Goal: Task Accomplishment & Management: Complete application form

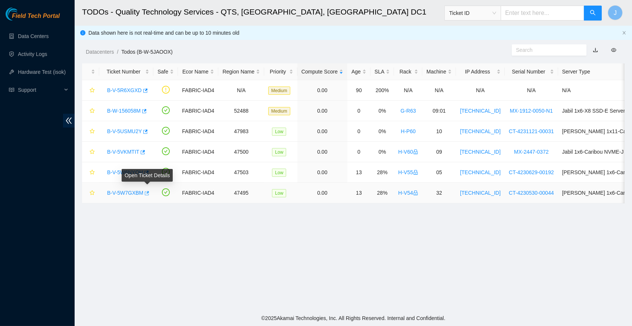
click at [149, 192] on icon "button" at bounding box center [147, 193] width 4 height 4
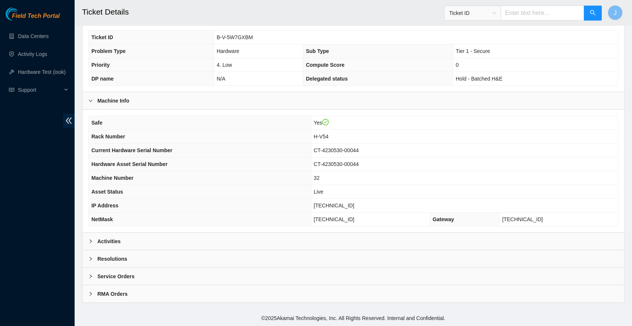
scroll to position [173, 0]
click at [91, 240] on div at bounding box center [92, 241] width 9 height 8
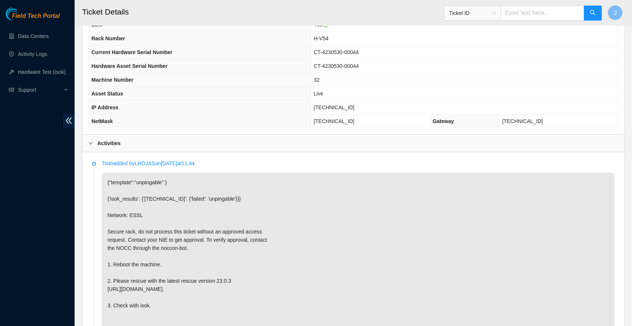
scroll to position [271, 0]
click at [339, 109] on span "[TECHNICAL_ID]" at bounding box center [334, 107] width 41 height 6
copy span "[TECHNICAL_ID]"
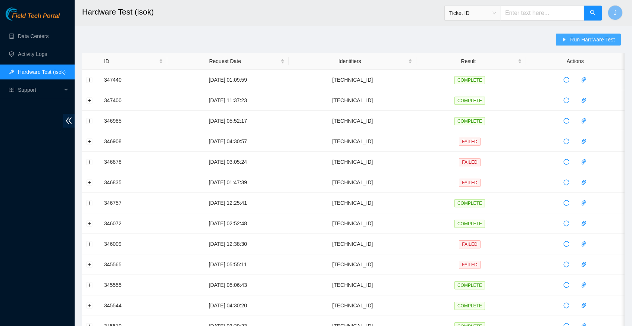
click at [601, 40] on span "Run Hardware Test" at bounding box center [592, 39] width 45 height 8
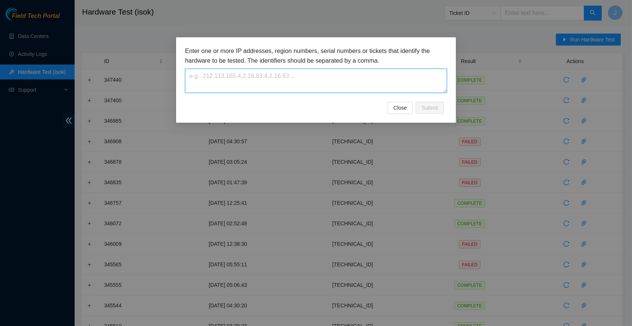
click at [240, 81] on textarea at bounding box center [316, 81] width 262 height 24
paste textarea "[TECHNICAL_ID]"
type textarea "[TECHNICAL_ID]"
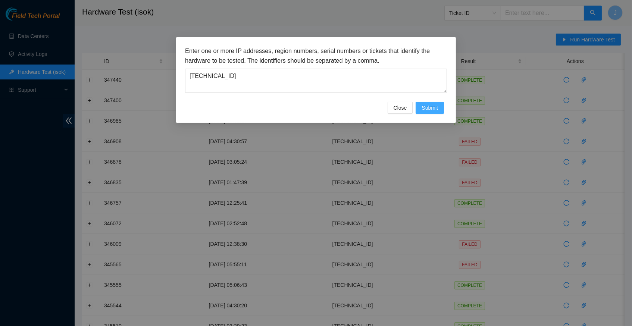
click at [427, 109] on span "Submit" at bounding box center [430, 108] width 16 height 8
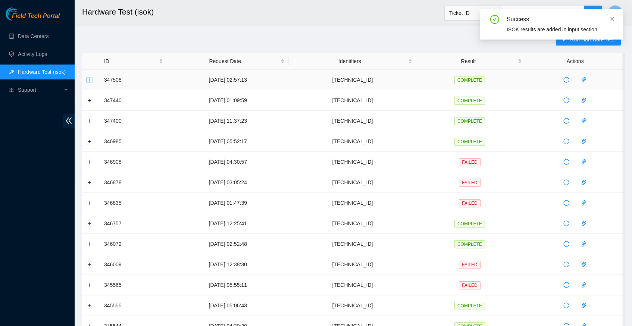
click at [88, 81] on button "Expand row" at bounding box center [90, 80] width 6 height 6
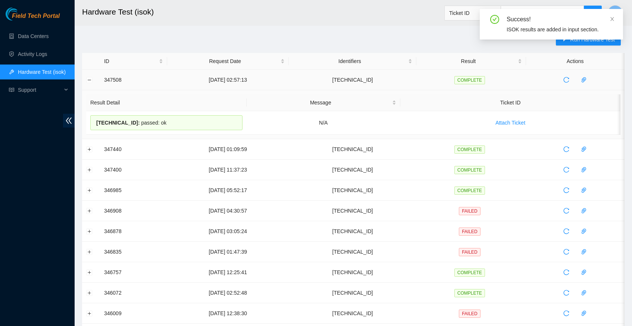
drag, startPoint x: 176, startPoint y: 123, endPoint x: 103, endPoint y: 81, distance: 83.9
click at [103, 81] on tbody "347508 07-10-2025 02:57:13 23.204.137.170 COMPLETE Result Detail Message Ticket…" at bounding box center [353, 299] width 543 height 459
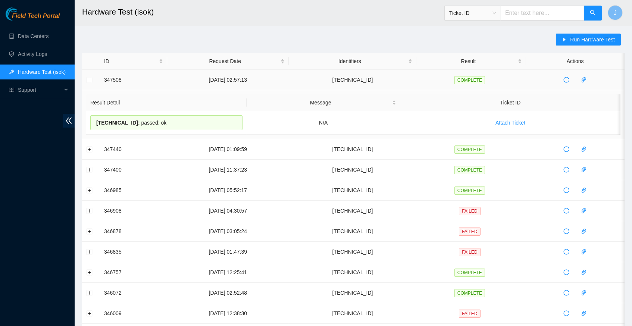
copy tbody "347508 07-10-2025 02:57:13 23.204.137.170 COMPLETE Result Detail Message Ticket…"
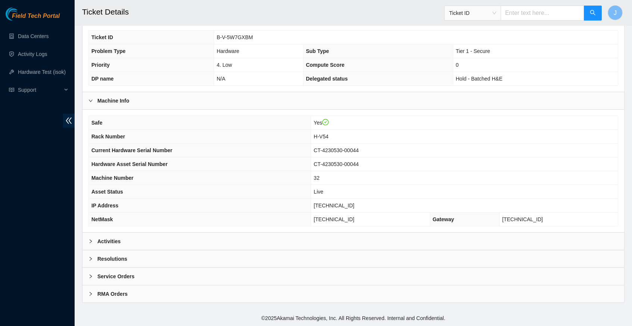
scroll to position [173, 0]
click at [91, 241] on icon "right" at bounding box center [90, 241] width 4 height 4
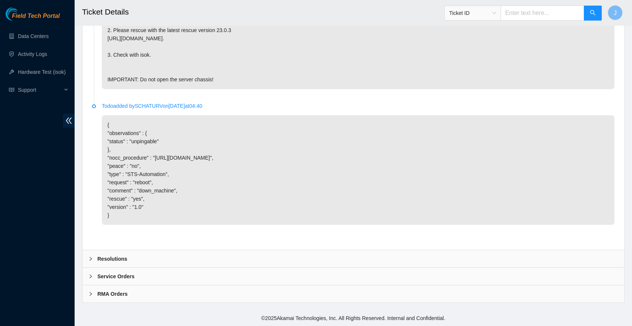
scroll to position [527, 0]
click at [93, 259] on div at bounding box center [92, 259] width 9 height 8
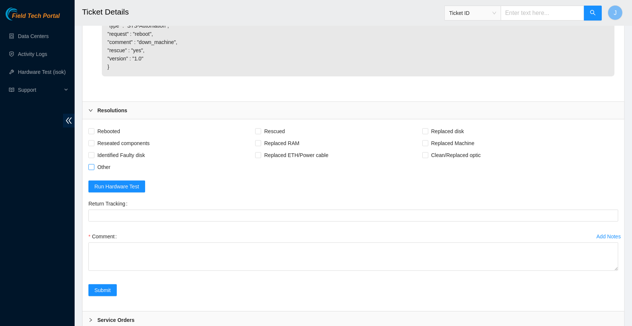
scroll to position [683, 0]
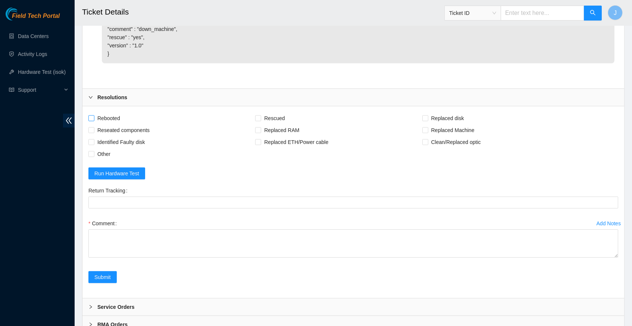
click at [94, 121] on span at bounding box center [91, 118] width 6 height 6
click at [94, 121] on input "Rebooted" at bounding box center [90, 117] width 5 height 5
checkbox input "true"
click at [260, 121] on input "Rescued" at bounding box center [257, 117] width 5 height 5
checkbox input "true"
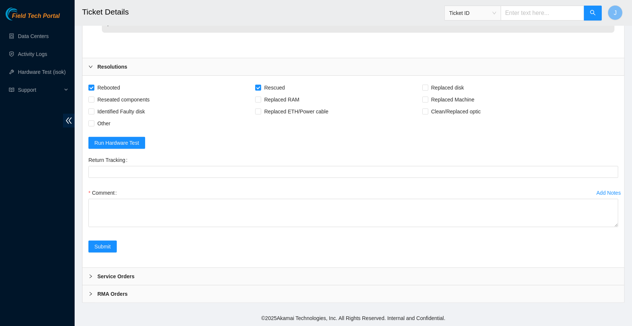
scroll to position [718, 0]
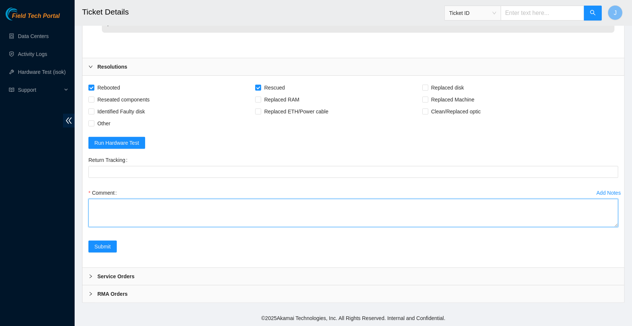
click at [130, 207] on textarea "Comment" at bounding box center [353, 213] width 530 height 28
paste textarea "347508 07-10-2025 02:57:13 23.204.137.170 COMPLETE Result Detail Message Ticket…"
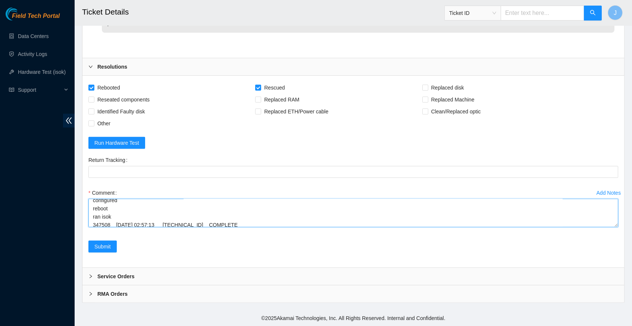
scroll to position [87, 0]
type textarea "verify server and rack info request NOCC secure access reboot machine rescued c…"
click at [112, 244] on button "Submit" at bounding box center [102, 247] width 28 height 12
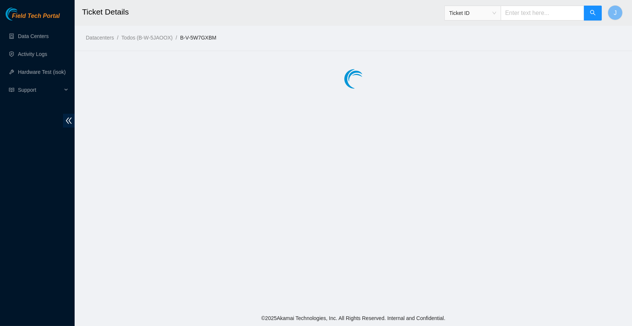
scroll to position [0, 0]
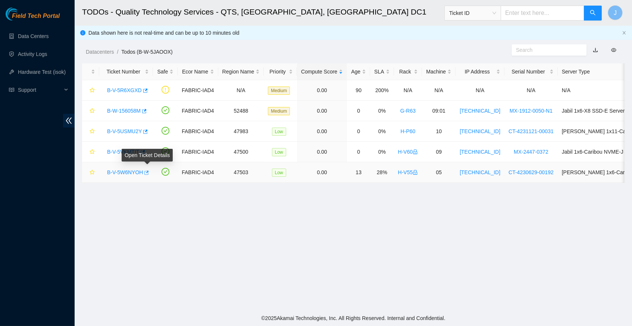
click at [149, 172] on icon "button" at bounding box center [145, 172] width 5 height 5
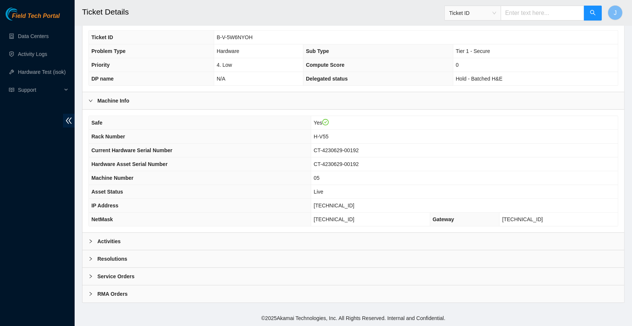
scroll to position [173, 0]
click at [93, 240] on div at bounding box center [92, 241] width 9 height 8
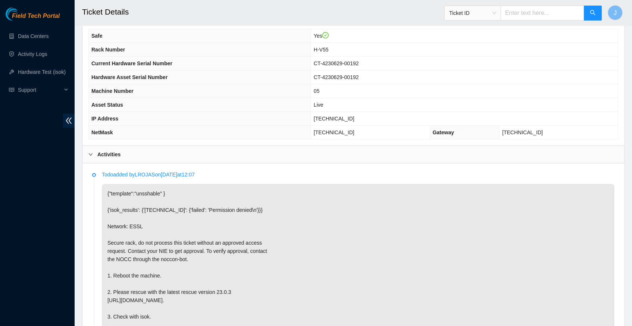
scroll to position [260, 0]
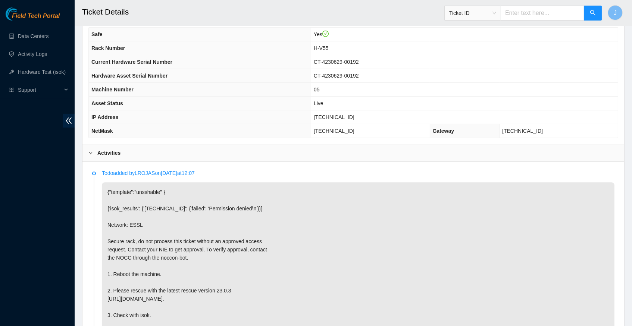
click at [349, 119] on span "[TECHNICAL_ID]" at bounding box center [334, 117] width 41 height 6
copy span "[TECHNICAL_ID]"
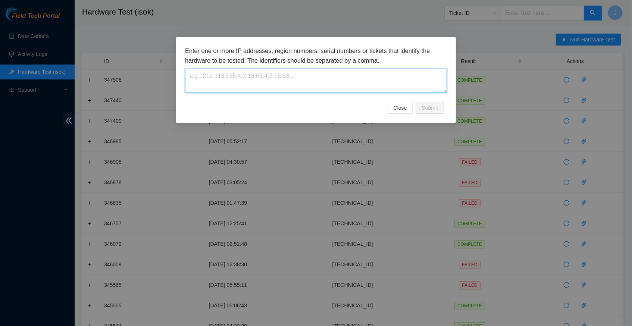
click at [252, 76] on textarea at bounding box center [316, 81] width 262 height 24
paste textarea "[TECHNICAL_ID]"
type textarea "[TECHNICAL_ID]"
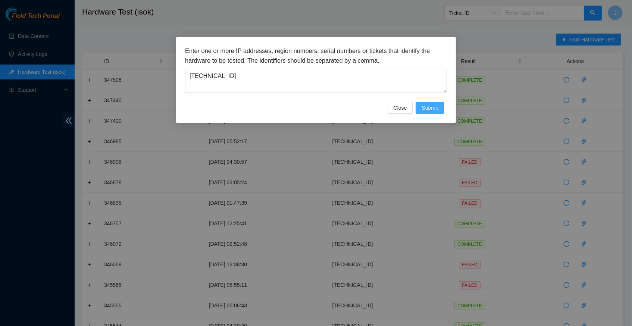
click at [427, 114] on button "Submit" at bounding box center [430, 108] width 28 height 12
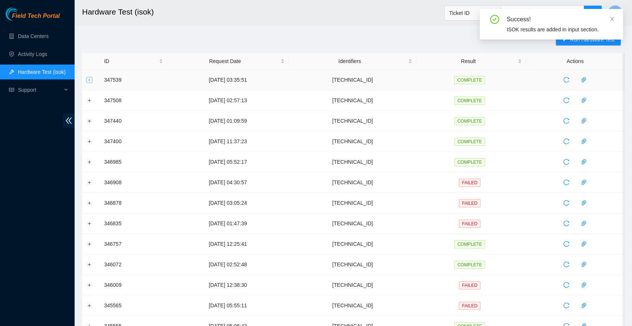
click at [90, 79] on button "Expand row" at bounding box center [90, 80] width 6 height 6
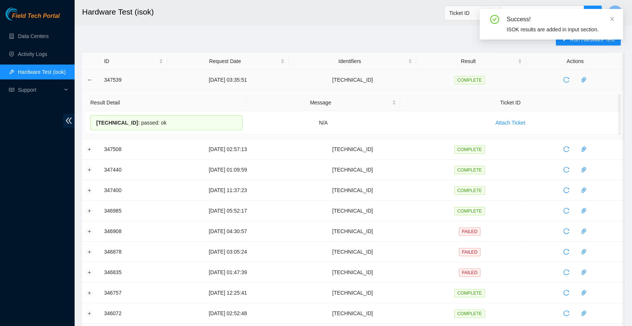
drag, startPoint x: 166, startPoint y: 124, endPoint x: 103, endPoint y: 81, distance: 76.1
click at [103, 81] on tbody "347539 07-10-2025 03:35:51 23.48.200.8 COMPLETE Result Detail Message Ticket ID…" at bounding box center [353, 299] width 543 height 459
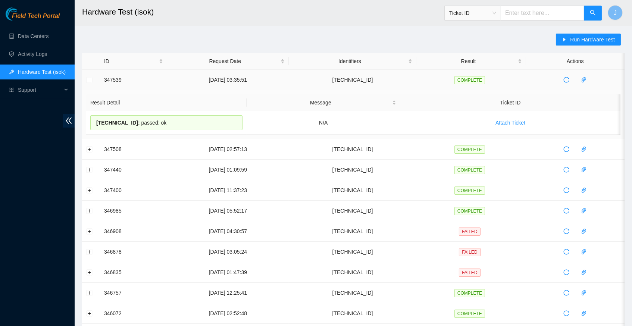
copy tbody "347539 07-10-2025 03:35:51 23.48.200.8 COMPLETE Result Detail Message Ticket ID…"
click at [366, 36] on div "Run Hardware Test ID Request Date Identifiers Result Actions 347539 07-10-2025 …" at bounding box center [353, 293] width 543 height 519
click at [49, 39] on link "Data Centers" at bounding box center [33, 36] width 31 height 6
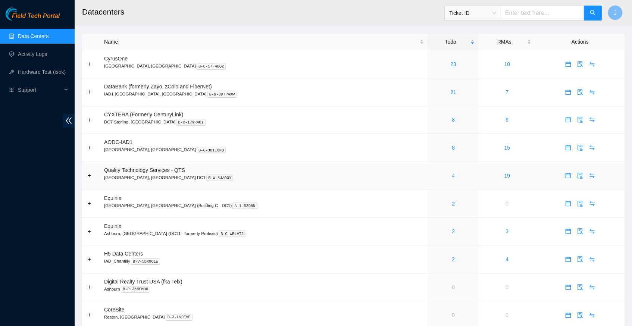
click at [452, 173] on link "4" at bounding box center [453, 176] width 3 height 6
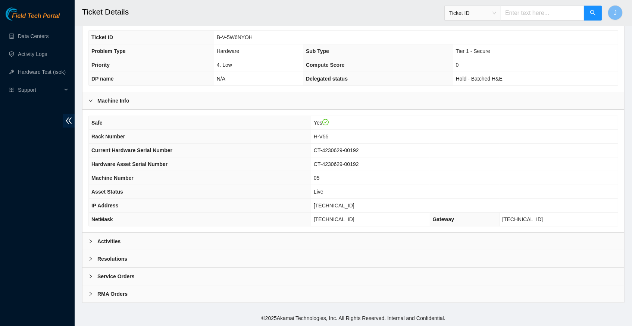
scroll to position [173, 0]
click at [91, 243] on icon "right" at bounding box center [90, 241] width 4 height 4
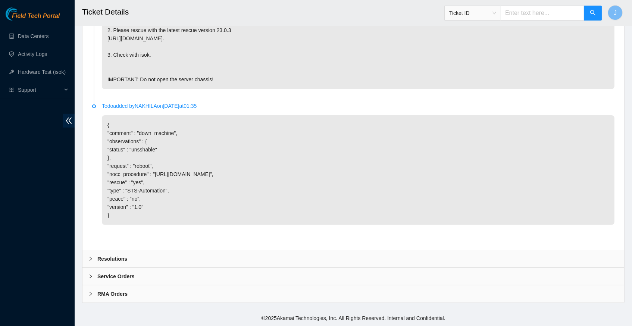
scroll to position [527, 0]
click at [91, 260] on icon "right" at bounding box center [90, 259] width 4 height 4
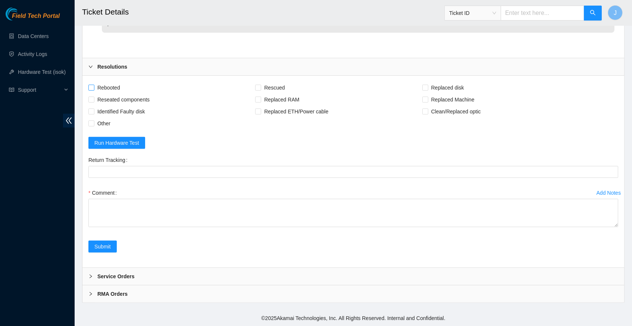
scroll to position [718, 0]
click at [91, 88] on input "Rebooted" at bounding box center [90, 87] width 5 height 5
checkbox input "true"
click at [265, 93] on label "Rescued" at bounding box center [271, 88] width 32 height 12
click at [260, 90] on input "Rescued" at bounding box center [257, 87] width 5 height 5
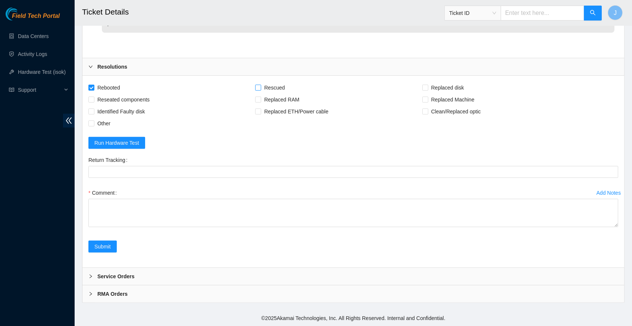
checkbox input "true"
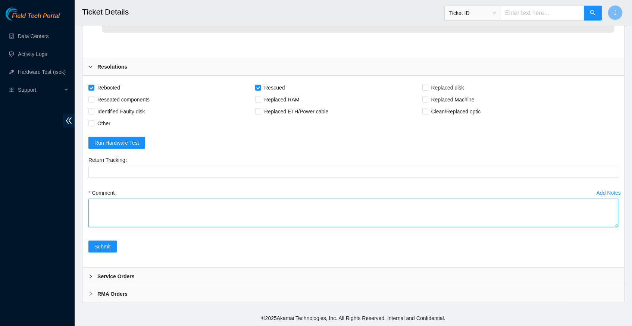
click at [157, 203] on textarea "Comment" at bounding box center [353, 213] width 530 height 28
paste textarea "347539 07-10-2025 03:35:51 23.48.200.8 COMPLETE Result Detail Message Ticket ID…"
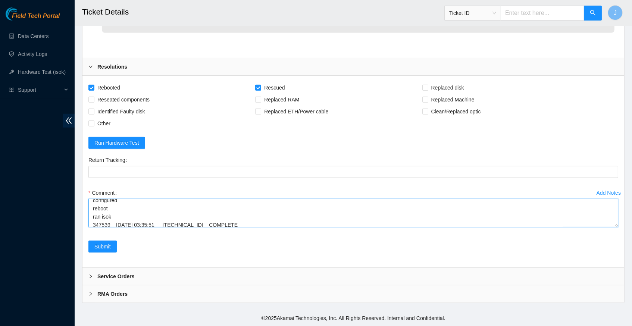
scroll to position [87, 0]
type textarea "verify server and rack info request NOCC for secure access reboot machine rescu…"
click at [103, 248] on span "Submit" at bounding box center [102, 247] width 16 height 8
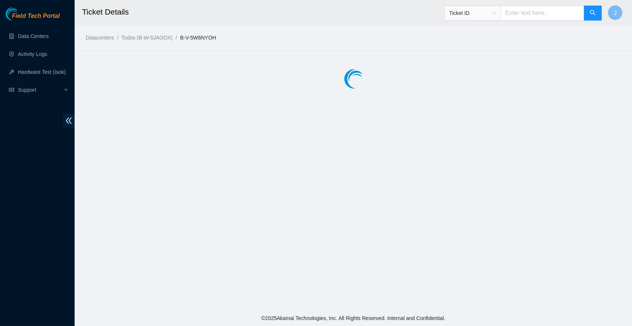
scroll to position [0, 0]
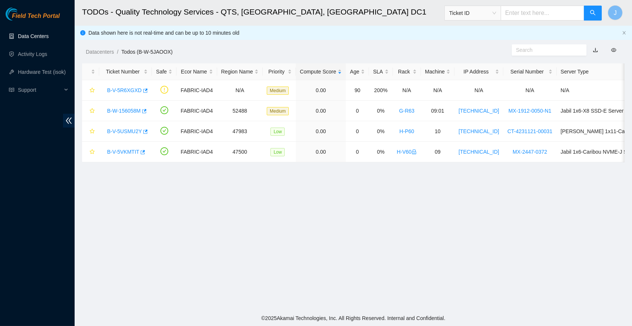
click at [36, 33] on link "Data Centers" at bounding box center [33, 36] width 31 height 6
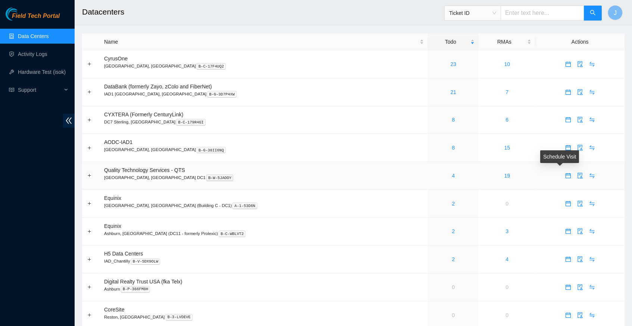
click at [566, 174] on icon "calendar" at bounding box center [568, 174] width 4 height 1
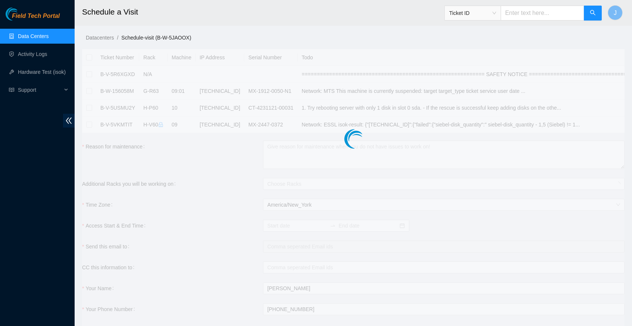
checkbox input "true"
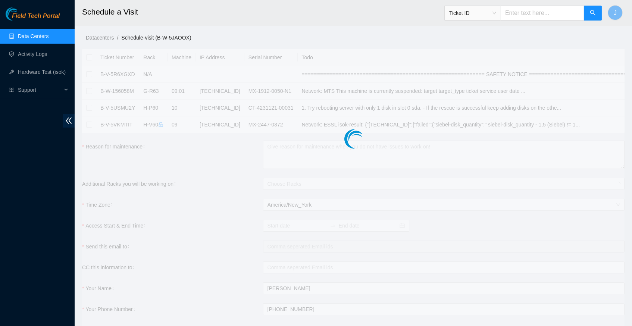
type input "2025-10-07 16:20"
type input "2025-10-08 16:19"
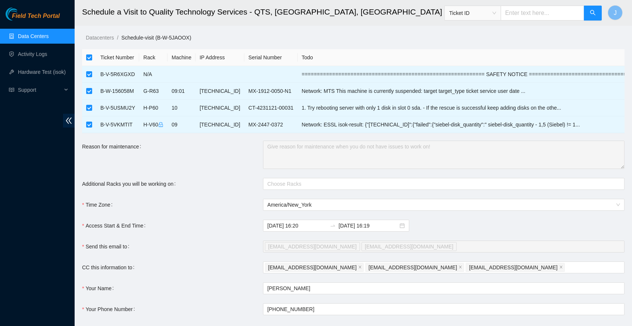
click at [88, 58] on input "checkbox" at bounding box center [89, 57] width 6 height 6
checkbox input "false"
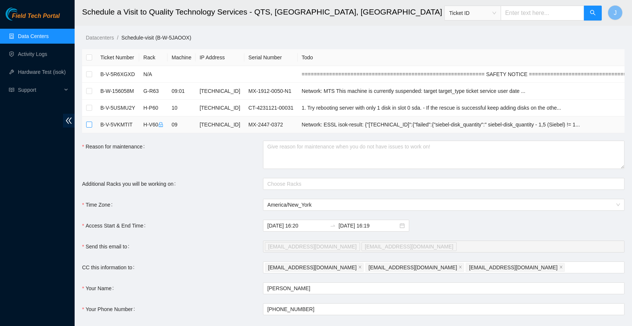
click at [88, 124] on input "checkbox" at bounding box center [89, 125] width 6 height 6
checkbox input "true"
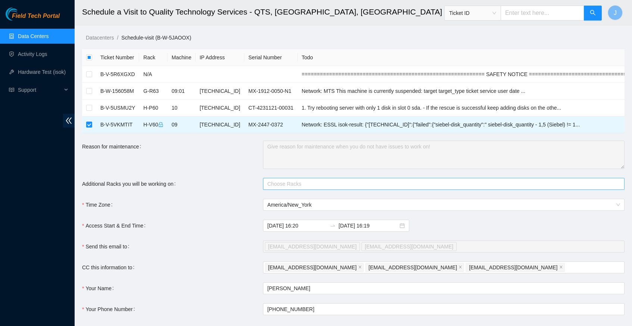
click at [300, 185] on div at bounding box center [440, 183] width 350 height 9
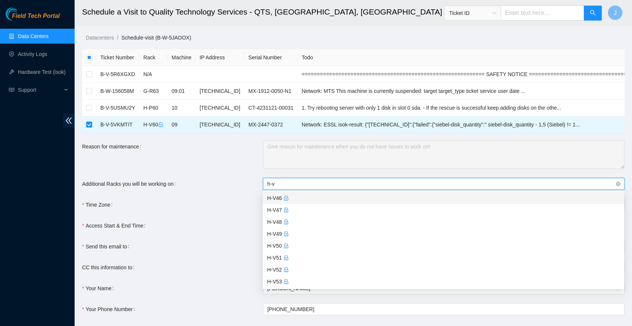
type input "h-v6"
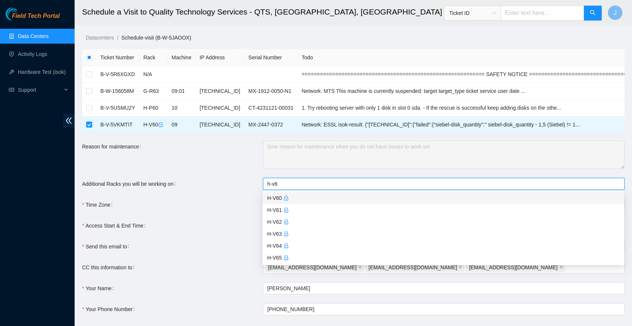
click at [302, 195] on div "H-V60" at bounding box center [443, 198] width 353 height 8
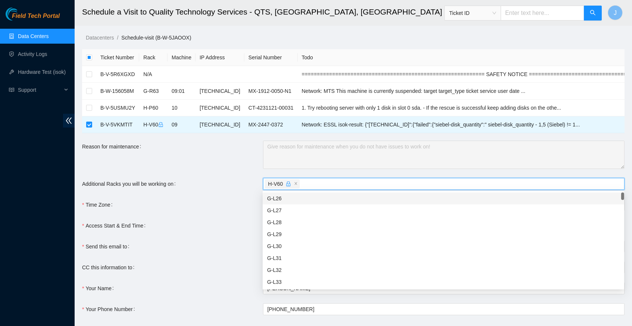
click at [239, 185] on div "Additional Racks you will be working on" at bounding box center [172, 184] width 181 height 12
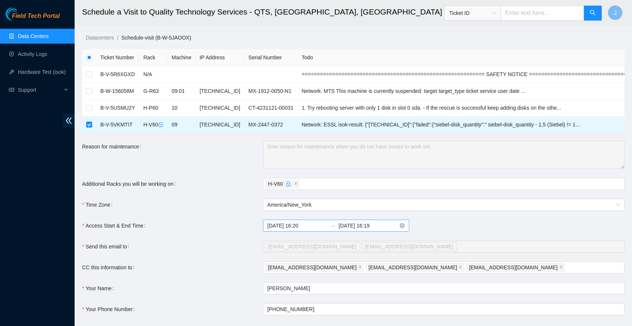
click at [390, 225] on input "2025-10-08 16:19" at bounding box center [368, 226] width 59 height 8
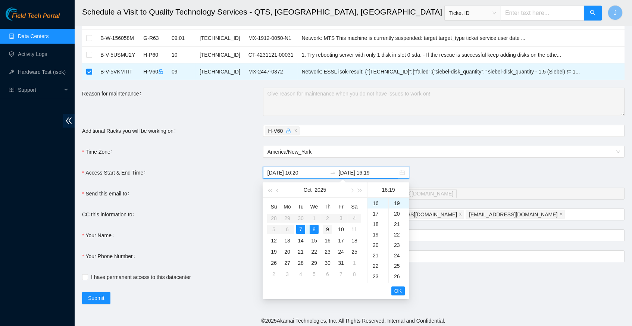
scroll to position [54, 0]
click at [303, 228] on div "7" at bounding box center [300, 228] width 9 height 9
click at [376, 199] on div "23" at bounding box center [378, 203] width 21 height 10
click at [397, 203] on div "59" at bounding box center [399, 203] width 21 height 10
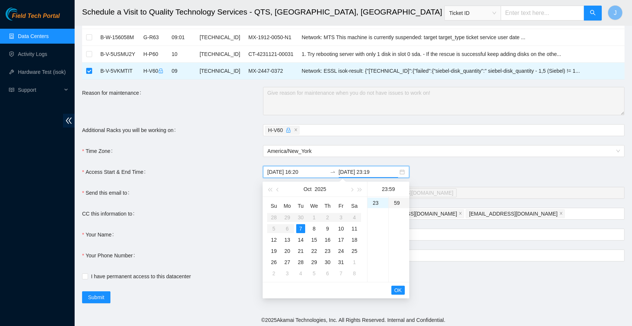
type input "2025-10-07 23:59"
click at [397, 288] on span "OK" at bounding box center [397, 290] width 7 height 8
click at [397, 288] on span "OK" at bounding box center [397, 291] width 7 height 8
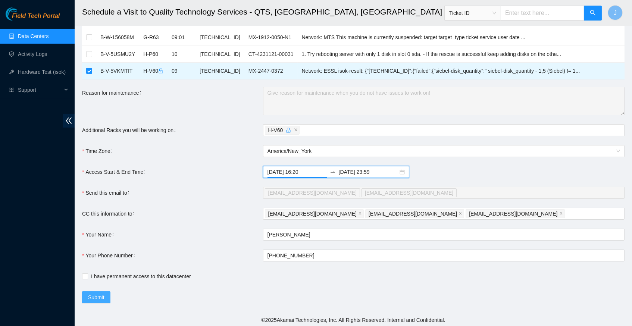
click at [94, 295] on span "Submit" at bounding box center [96, 297] width 16 height 8
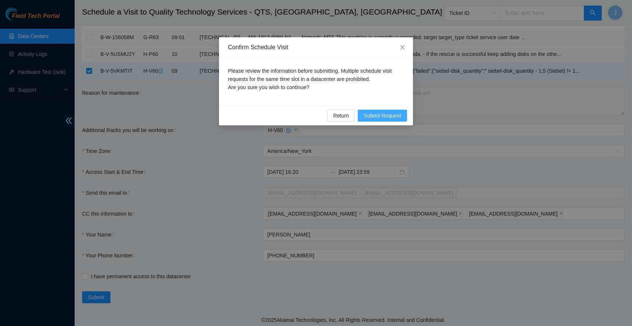
click at [379, 115] on span "Submit Request" at bounding box center [382, 116] width 37 height 8
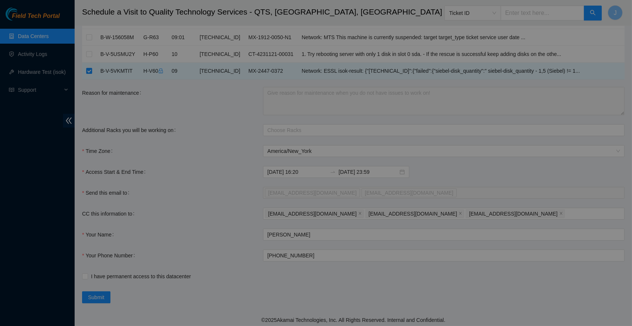
type input "2025-10-07 16:21"
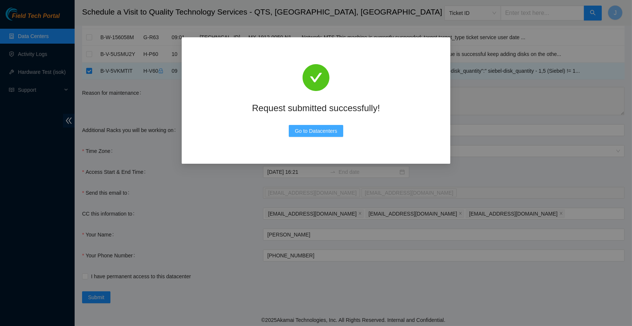
click at [334, 130] on span "Go to Datacenters" at bounding box center [316, 131] width 43 height 8
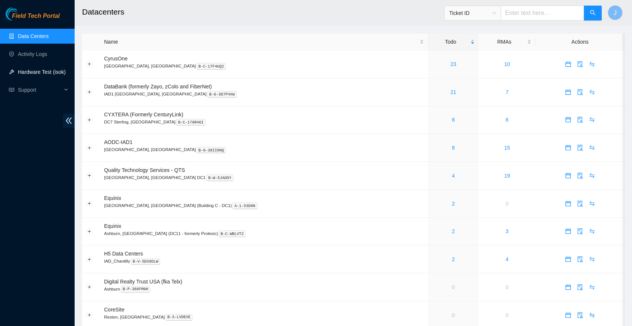
click at [41, 75] on link "Hardware Test (isok)" at bounding box center [42, 72] width 48 height 6
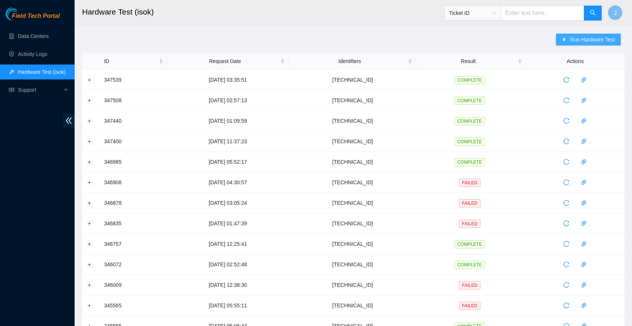
click at [570, 43] on span "Run Hardware Test" at bounding box center [592, 39] width 45 height 8
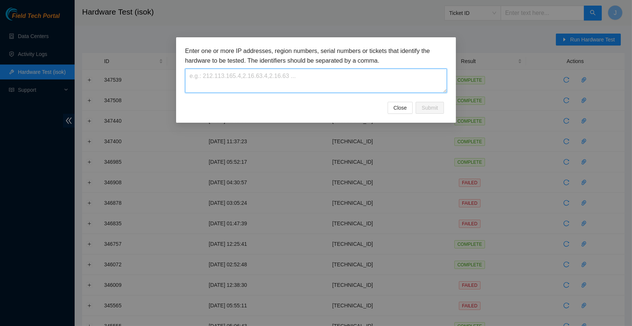
click at [374, 75] on textarea at bounding box center [316, 81] width 262 height 24
paste textarea "[TECHNICAL_ID]"
type textarea "[TECHNICAL_ID]"
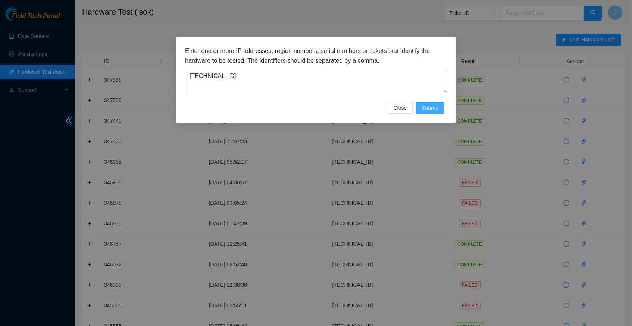
click at [426, 109] on span "Submit" at bounding box center [430, 108] width 16 height 8
